Goal: Information Seeking & Learning: Learn about a topic

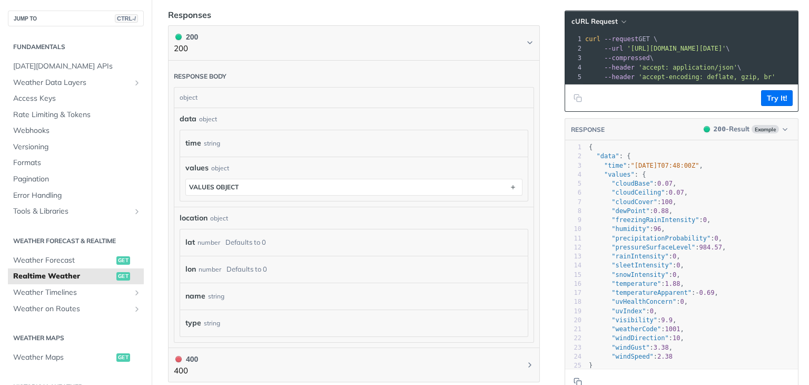
scroll to position [474, 0]
click at [204, 142] on div "string" at bounding box center [212, 140] width 16 height 15
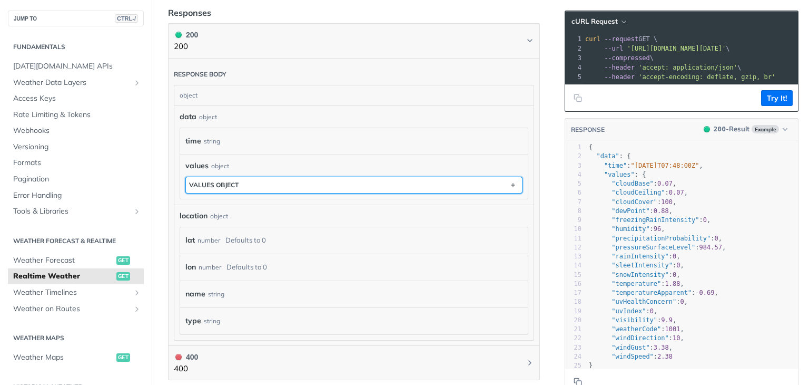
click at [270, 185] on button "values object" at bounding box center [354, 185] width 336 height 16
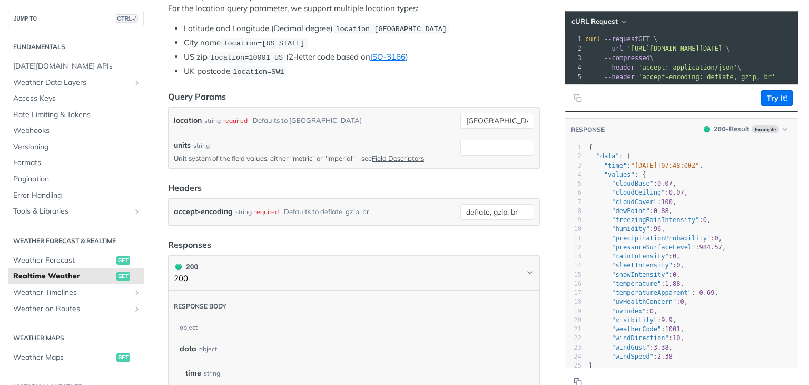
scroll to position [211, 0]
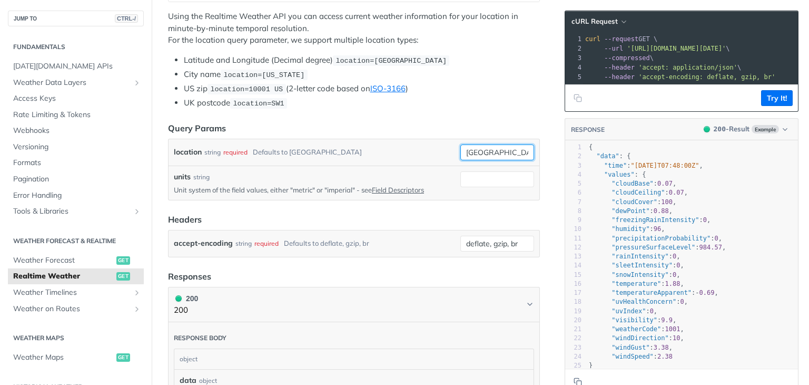
click at [479, 151] on input "toronto" at bounding box center [497, 152] width 74 height 16
click at [495, 155] on input "toronto" at bounding box center [497, 152] width 74 height 16
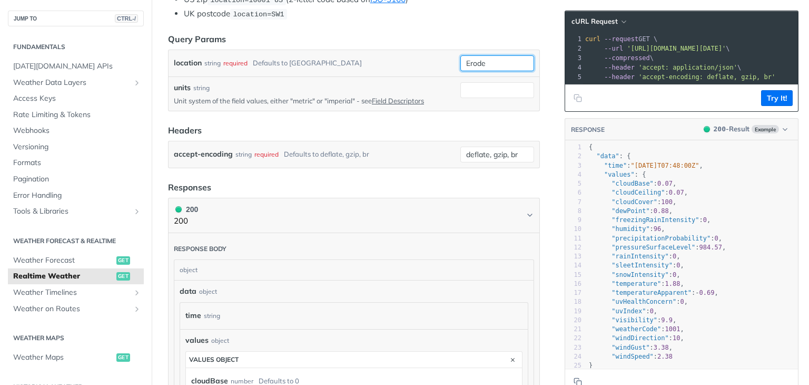
scroll to position [369, 0]
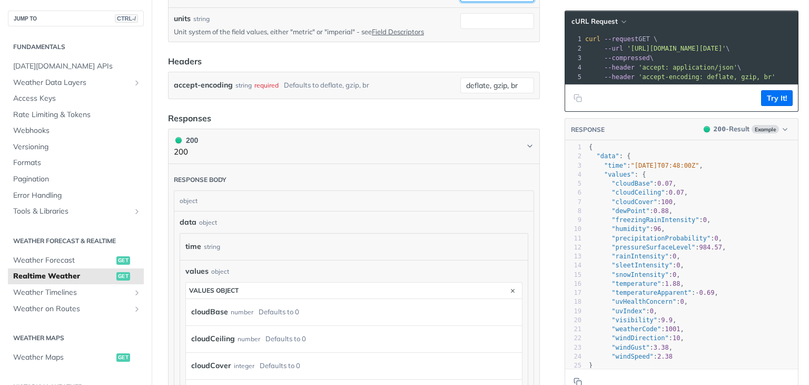
type input "Erode"
click at [209, 195] on div "object" at bounding box center [352, 201] width 357 height 20
click at [234, 241] on div "time string" at bounding box center [351, 247] width 333 height 16
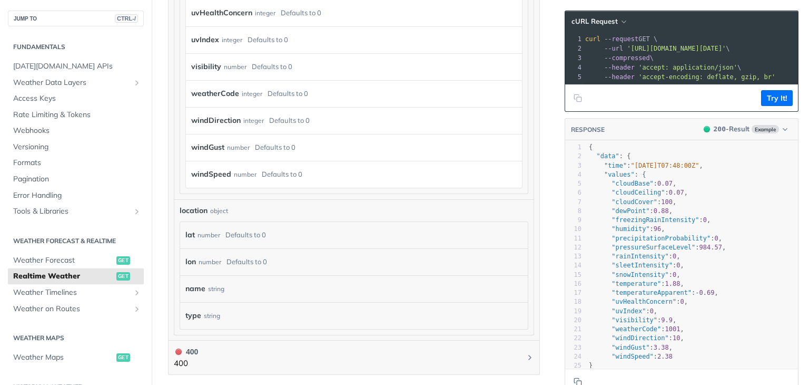
scroll to position [1106, 0]
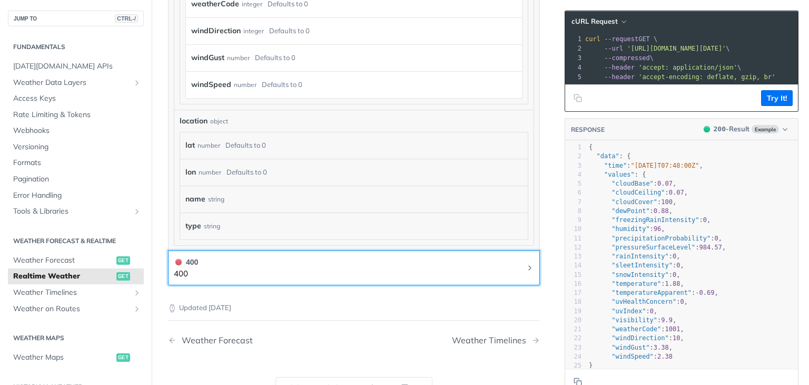
click at [275, 268] on button "400 400" at bounding box center [354, 268] width 360 height 24
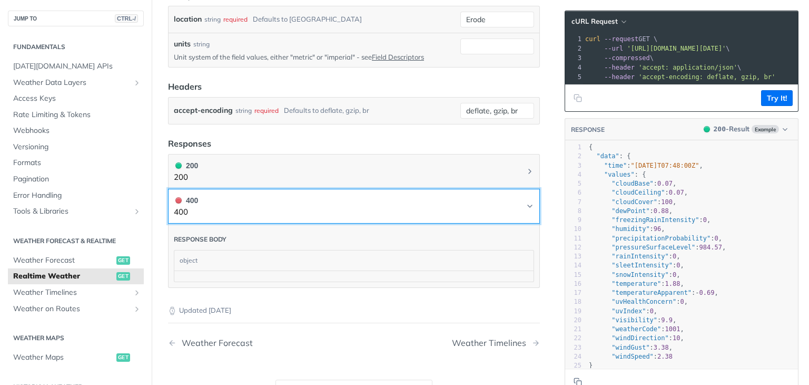
scroll to position [320, 0]
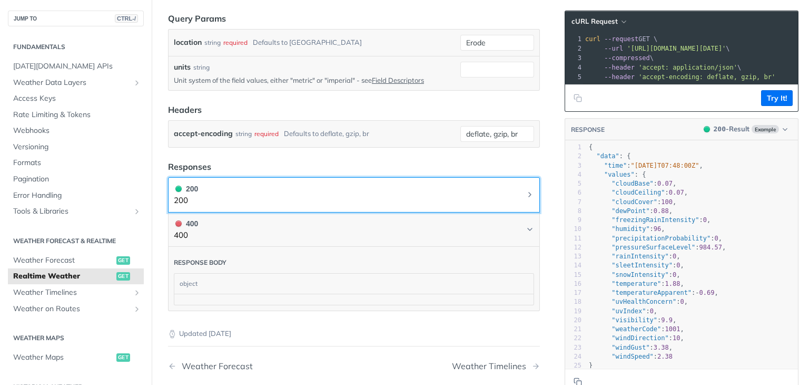
click at [331, 193] on button "200 200" at bounding box center [354, 195] width 360 height 24
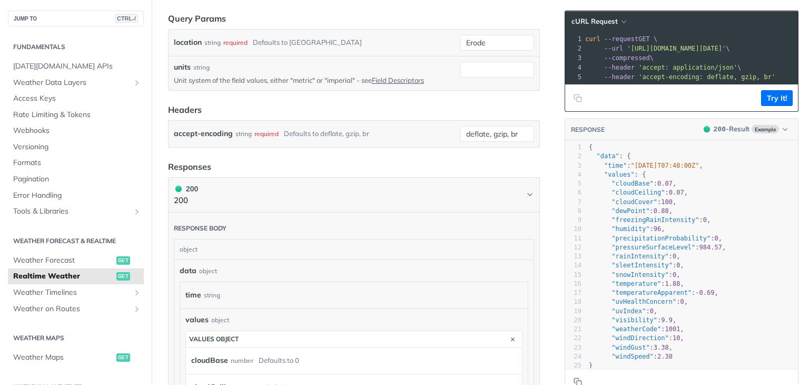
click at [219, 248] on div "object" at bounding box center [352, 249] width 357 height 20
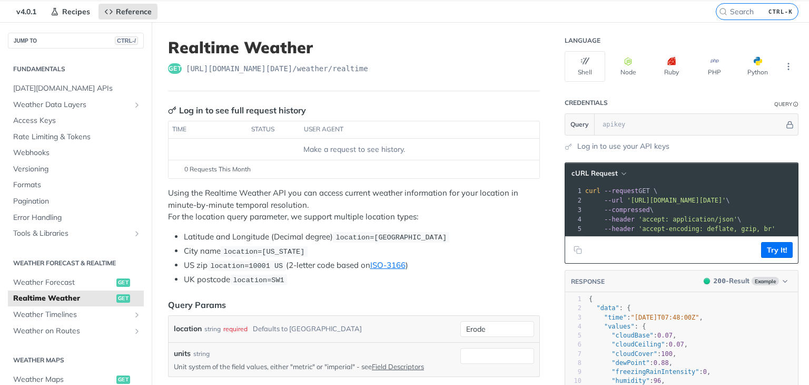
scroll to position [53, 0]
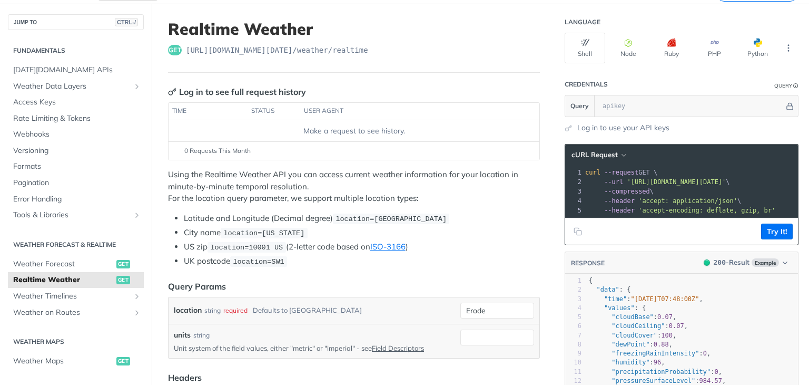
click at [369, 215] on span "location=[GEOGRAPHIC_DATA]" at bounding box center [391, 219] width 111 height 8
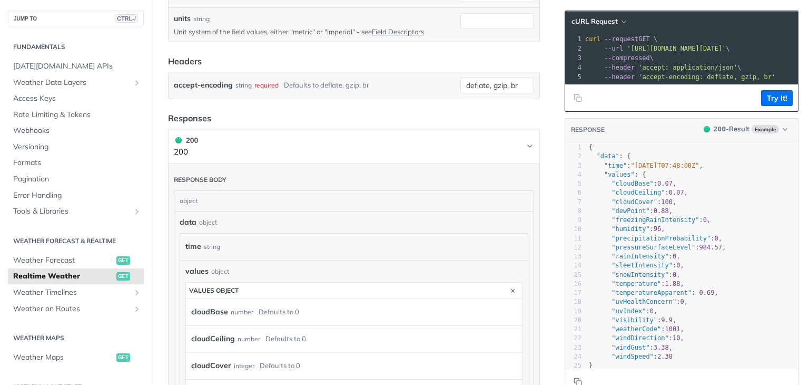
scroll to position [421, 0]
